Goal: Task Accomplishment & Management: Use online tool/utility

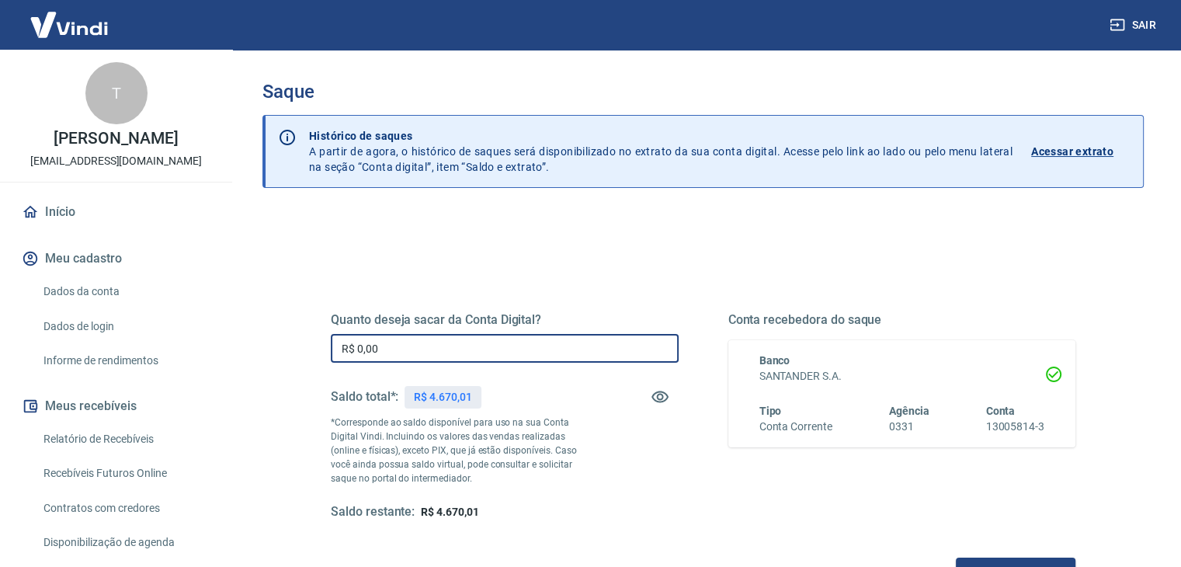
click at [422, 354] on input "R$ 0,00" at bounding box center [505, 348] width 348 height 29
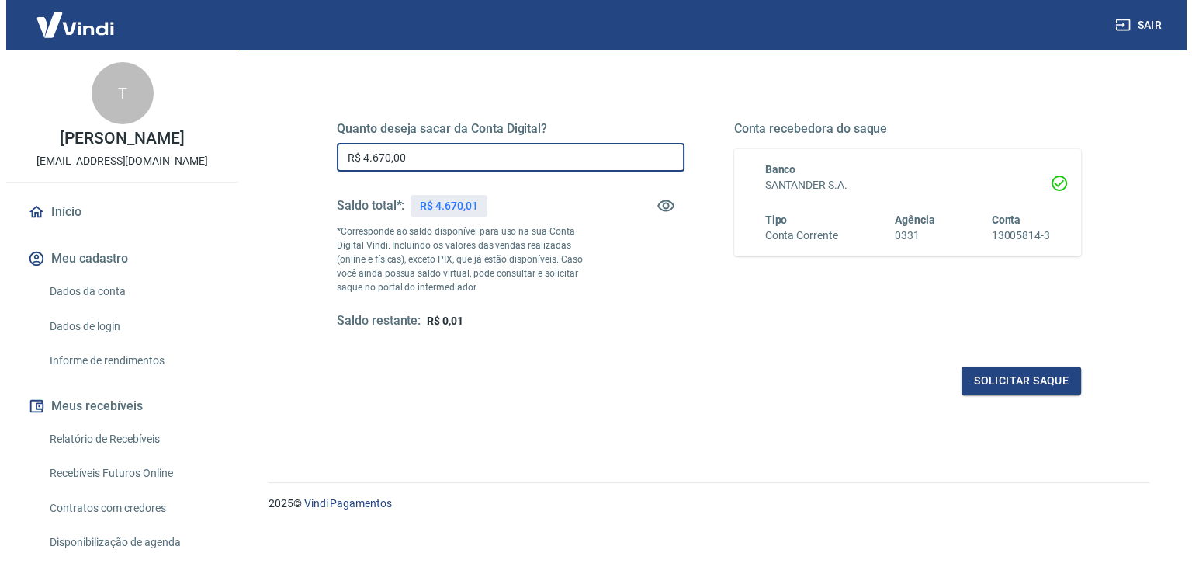
scroll to position [200, 0]
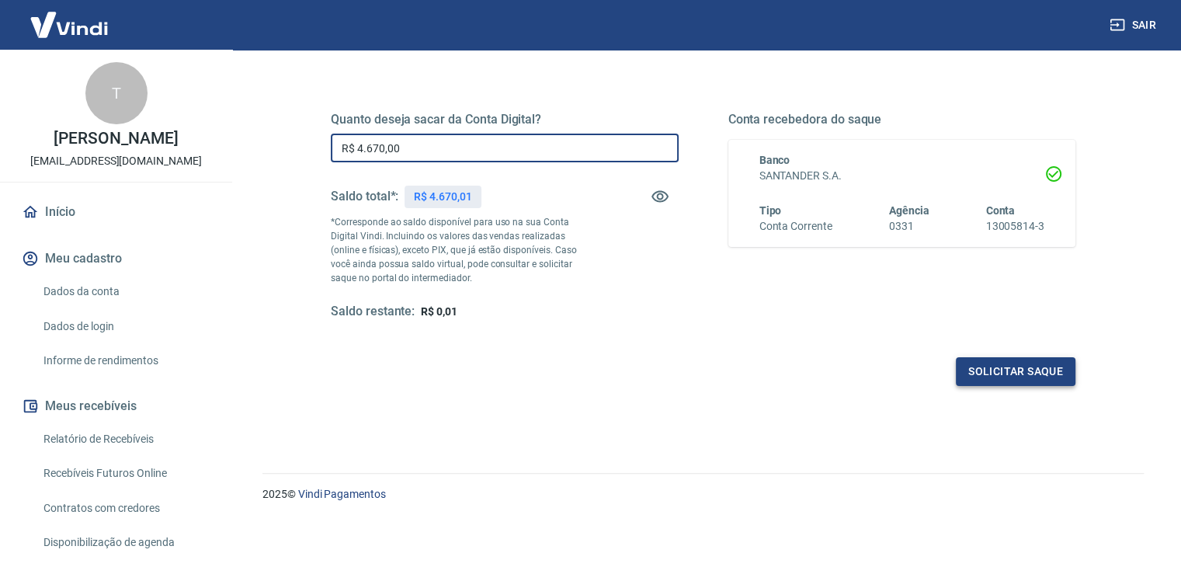
type input "R$ 4.670,00"
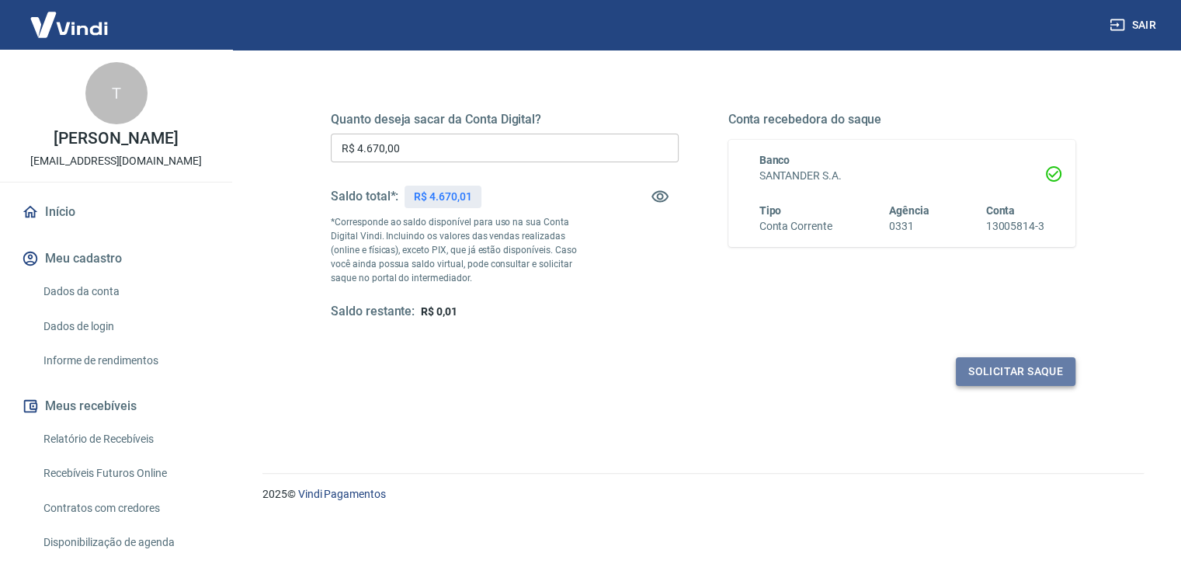
click at [1048, 357] on button "Solicitar saque" at bounding box center [1016, 371] width 120 height 29
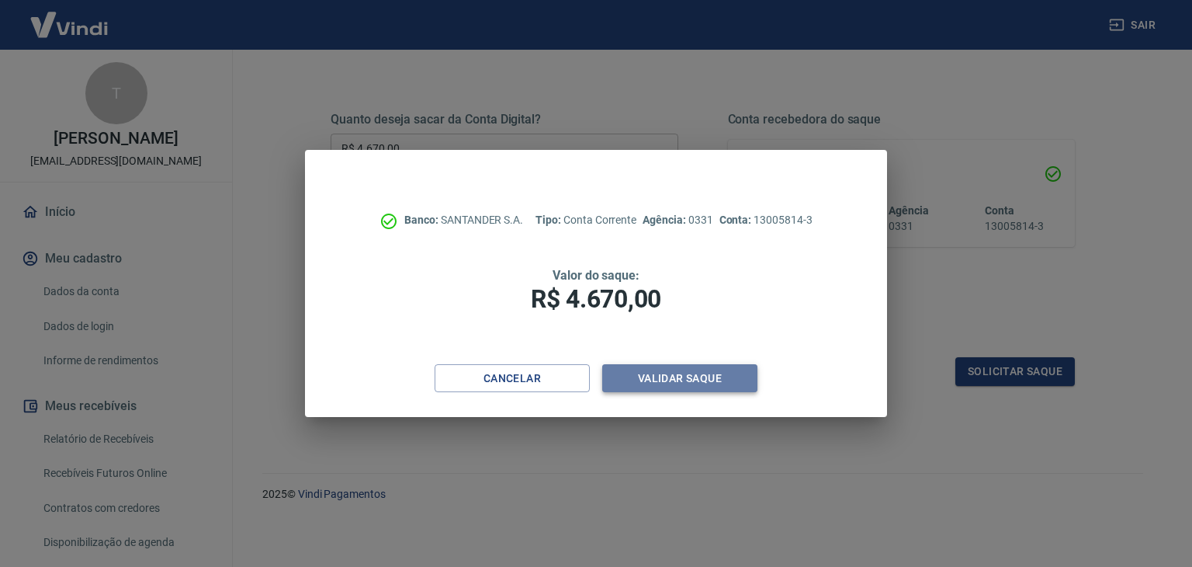
click at [725, 370] on button "Validar saque" at bounding box center [679, 378] width 155 height 29
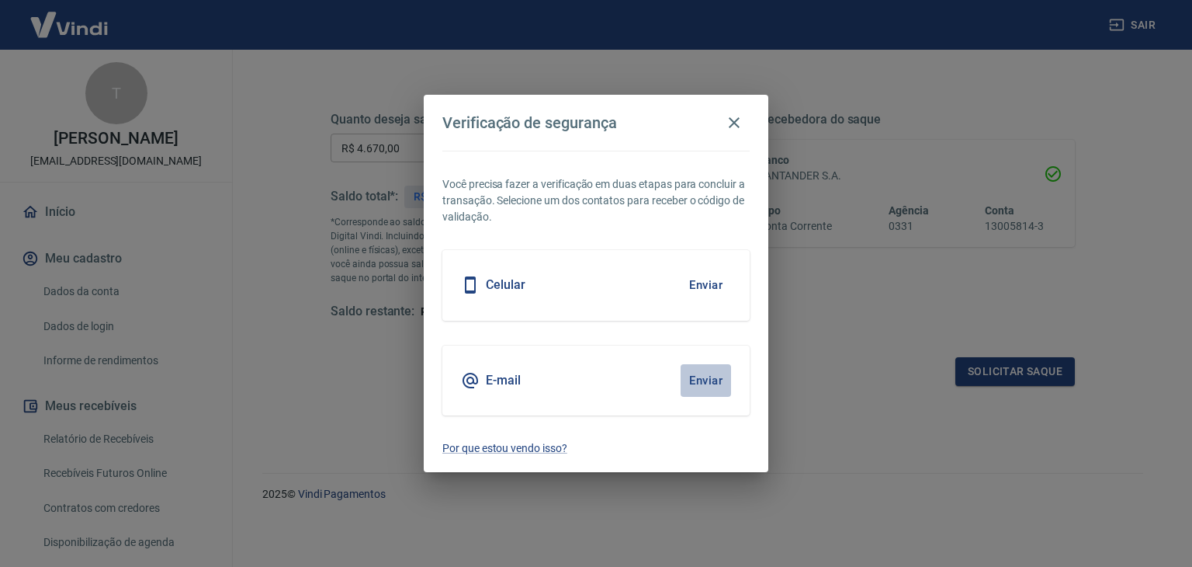
click at [708, 368] on button "Enviar" at bounding box center [706, 380] width 50 height 33
click at [708, 373] on button "Enviar" at bounding box center [706, 380] width 50 height 33
click at [708, 378] on button "Enviar" at bounding box center [706, 380] width 50 height 33
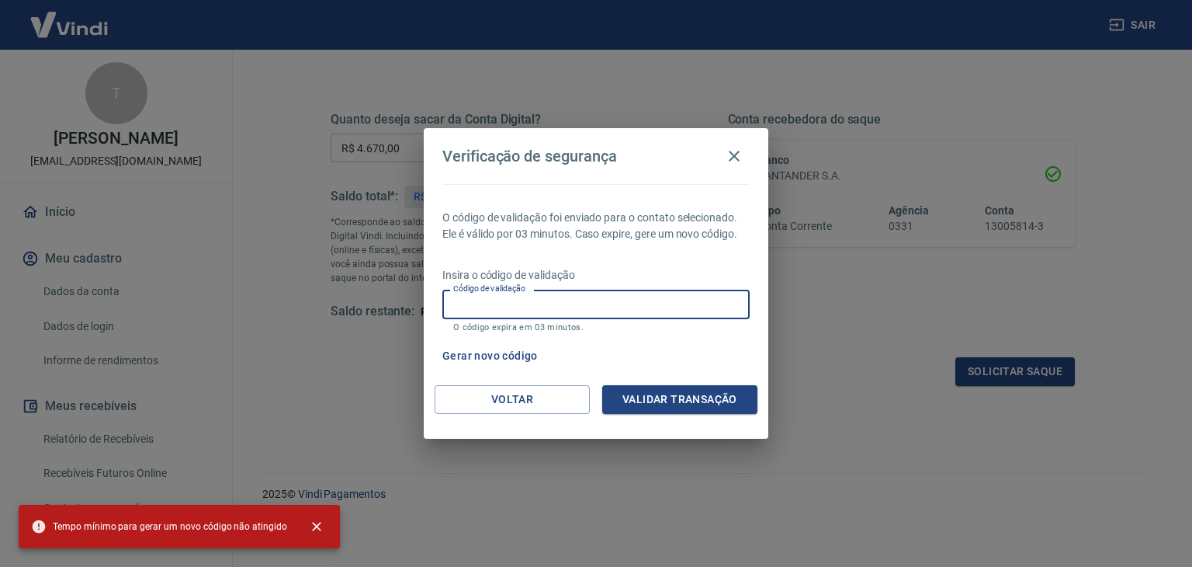
click at [664, 302] on input "Código de validação" at bounding box center [595, 304] width 307 height 29
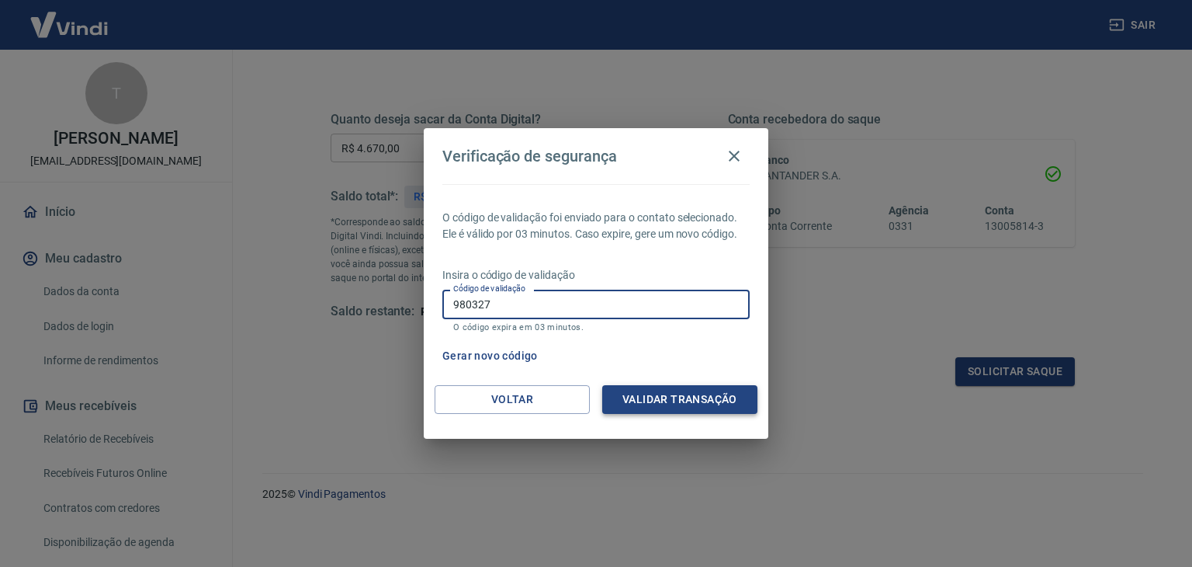
type input "980327"
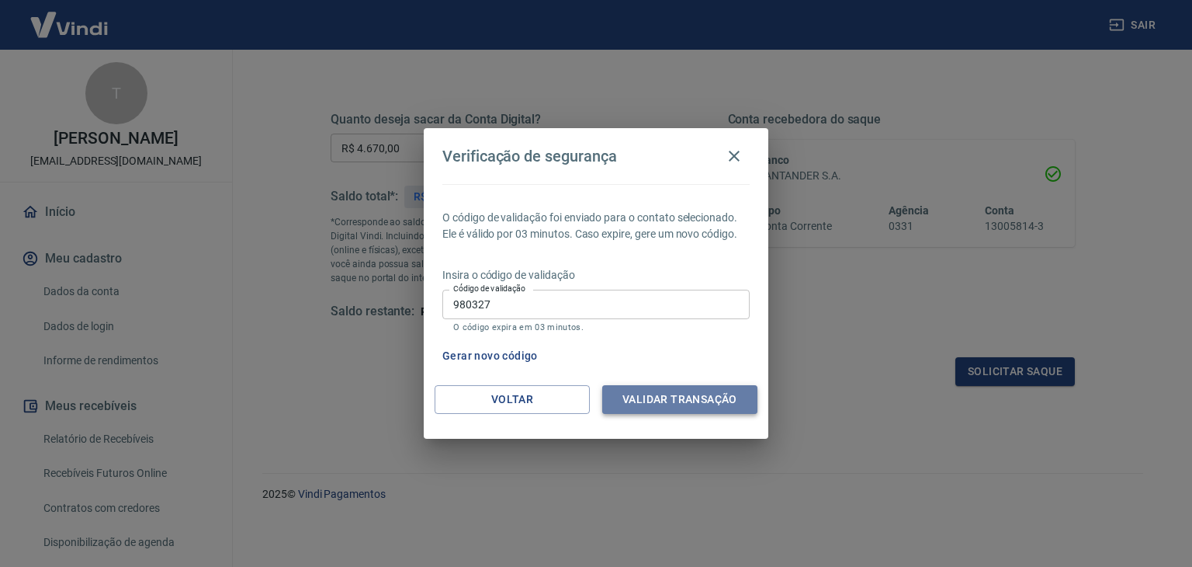
click at [730, 410] on button "Validar transação" at bounding box center [679, 399] width 155 height 29
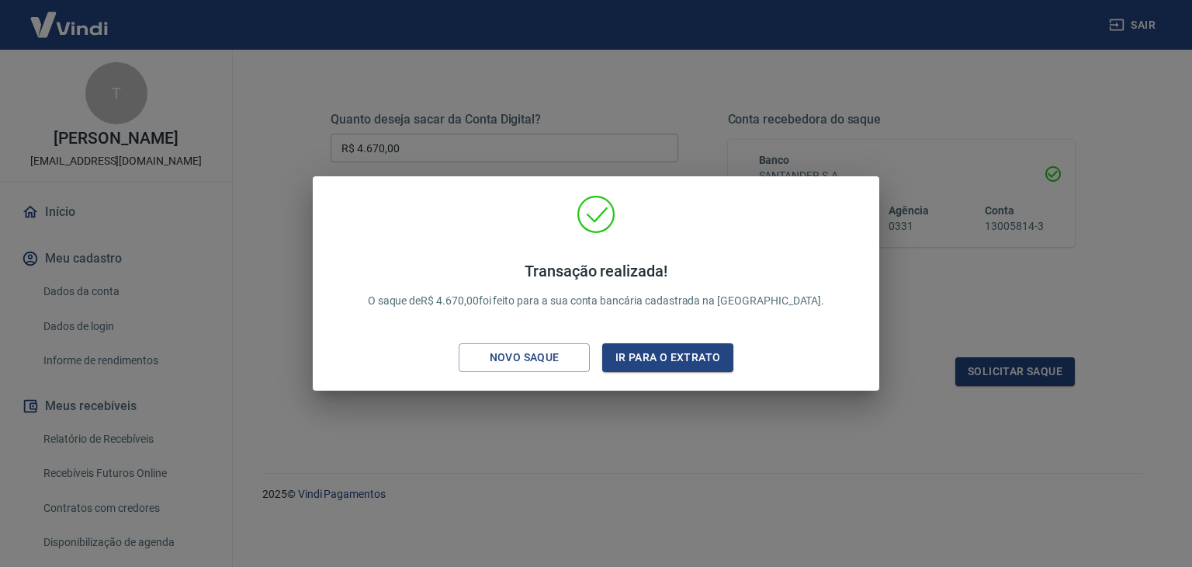
click at [679, 559] on div "Transação realizada! O saque de R$ 4.670,00 foi feito para a sua conta bancária…" at bounding box center [596, 283] width 1192 height 567
